Goal: Information Seeking & Learning: Check status

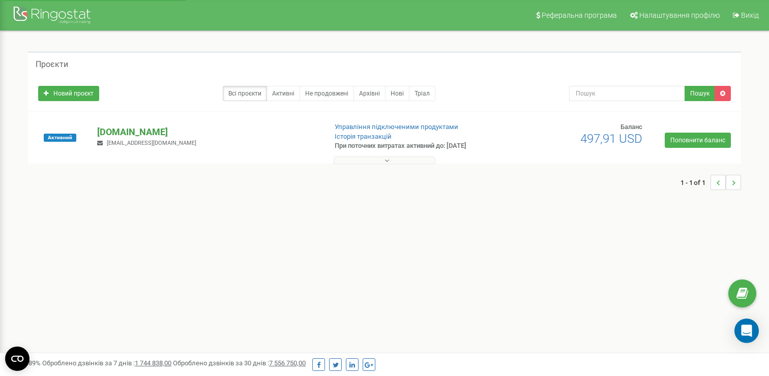
click at [117, 133] on p "[DOMAIN_NAME]" at bounding box center [207, 132] width 221 height 13
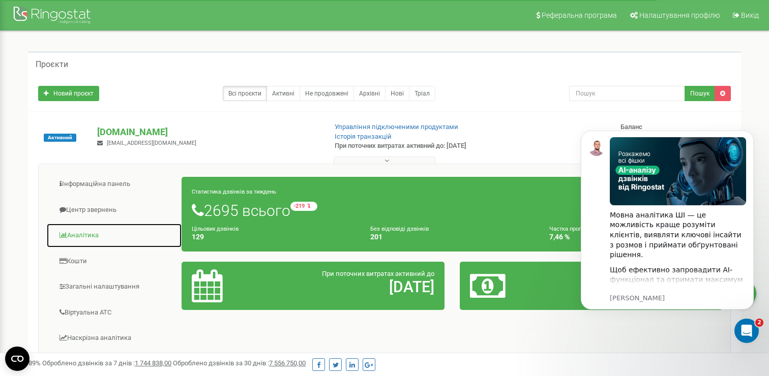
click at [93, 234] on link "Аналiтика" at bounding box center [114, 235] width 136 height 25
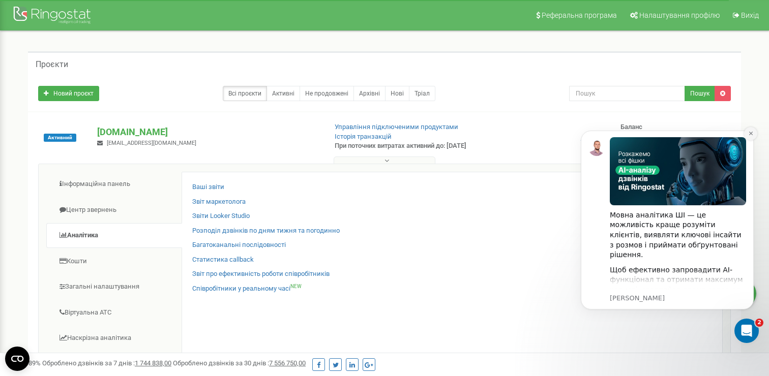
click at [751, 131] on icon "Dismiss notification" at bounding box center [751, 134] width 6 height 6
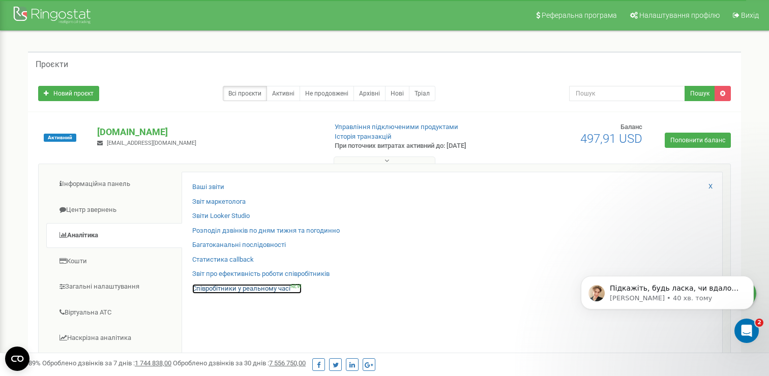
click at [214, 290] on link "Співробітники у реальному часі NEW" at bounding box center [246, 289] width 109 height 10
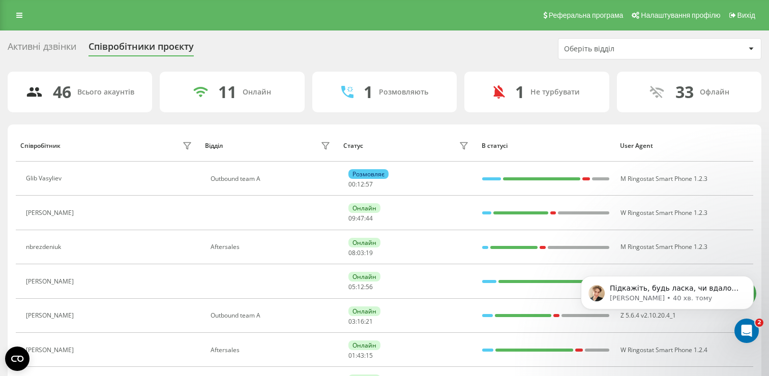
click at [597, 46] on div "Оберіть відділ" at bounding box center [625, 49] width 122 height 9
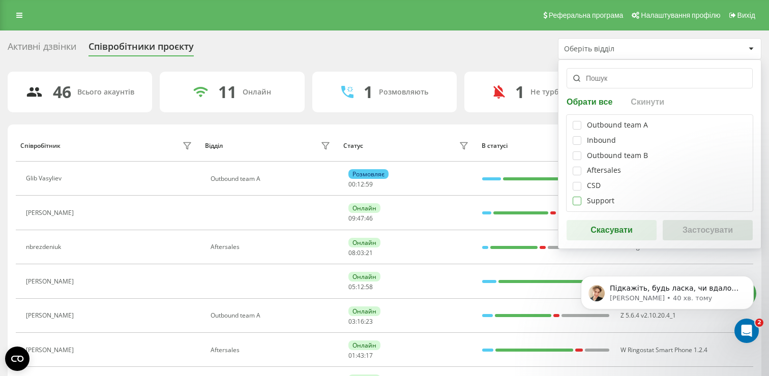
click at [577, 197] on label at bounding box center [577, 197] width 9 height 0
checkbox input "true"
click at [677, 226] on button "Застосувати" at bounding box center [708, 230] width 90 height 20
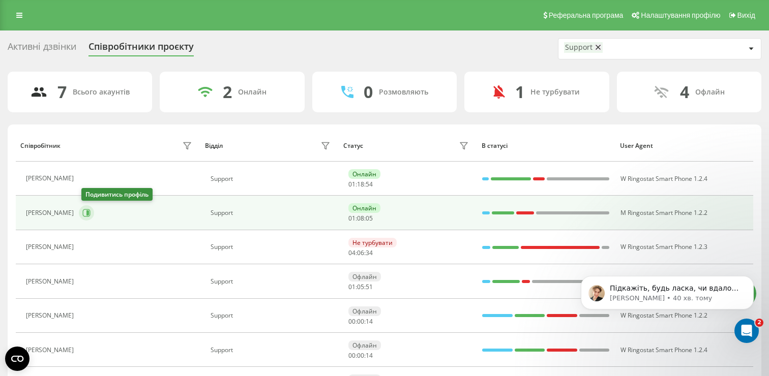
click at [89, 213] on icon at bounding box center [87, 213] width 3 height 5
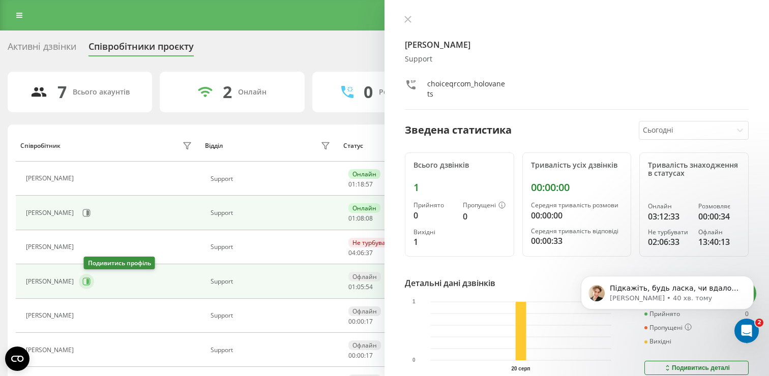
click at [89, 284] on icon at bounding box center [86, 282] width 8 height 8
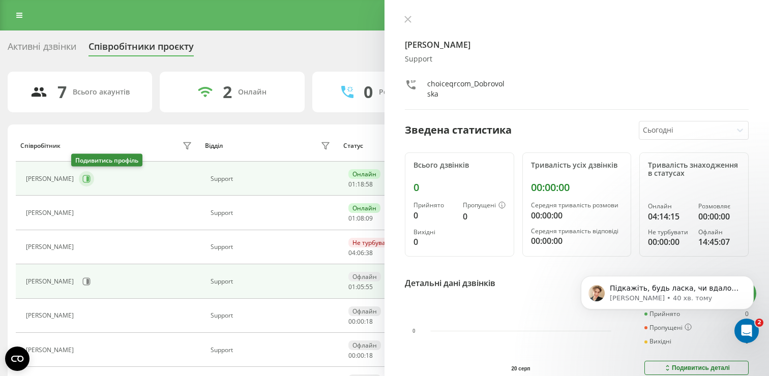
click at [82, 177] on icon at bounding box center [86, 179] width 8 height 8
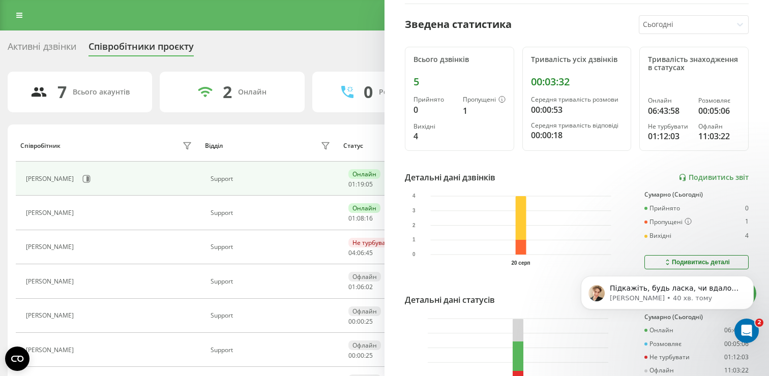
scroll to position [118, 0]
